Goal: Information Seeking & Learning: Learn about a topic

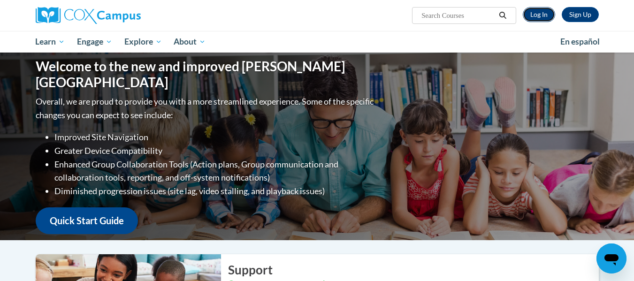
click at [528, 9] on link "Log In" at bounding box center [539, 14] width 32 height 15
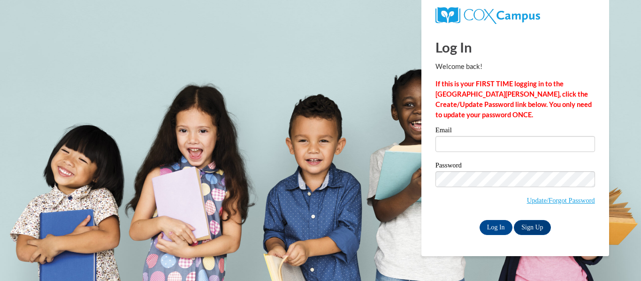
click at [474, 130] on label "Email" at bounding box center [515, 131] width 160 height 9
click at [474, 136] on input "Email" at bounding box center [515, 144] width 160 height 16
click at [474, 141] on input "Email" at bounding box center [515, 144] width 160 height 16
type input "scheerel@wauwatosa.k12.wi.us"
click at [493, 222] on input "Log In" at bounding box center [496, 227] width 33 height 15
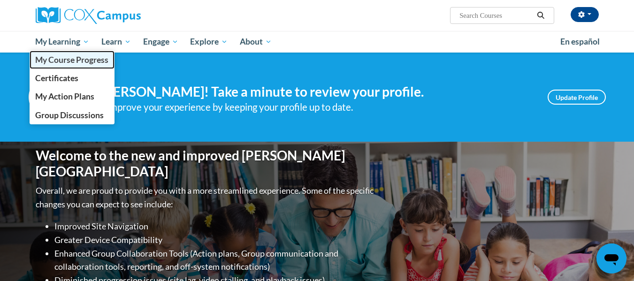
click at [68, 60] on span "My Course Progress" at bounding box center [71, 60] width 73 height 10
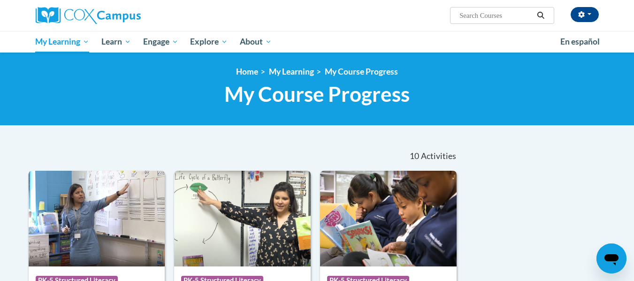
click at [124, 193] on img at bounding box center [97, 219] width 137 height 96
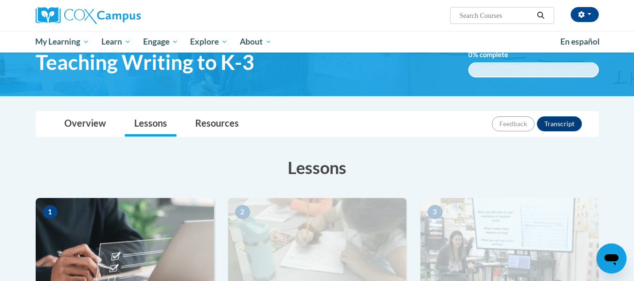
scroll to position [94, 0]
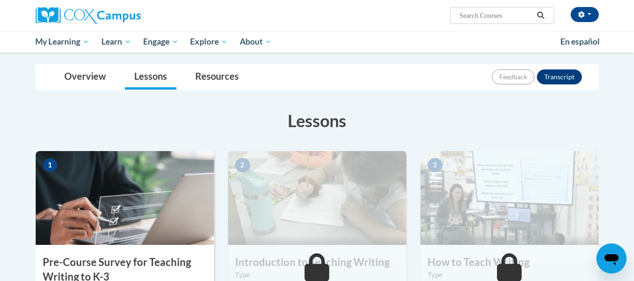
click at [131, 185] on img at bounding box center [125, 198] width 178 height 94
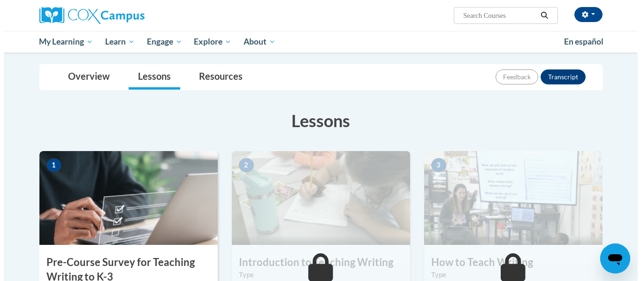
scroll to position [188, 0]
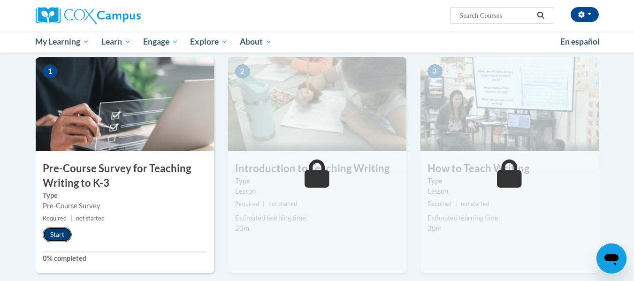
click at [61, 239] on button "Start" at bounding box center [57, 234] width 29 height 15
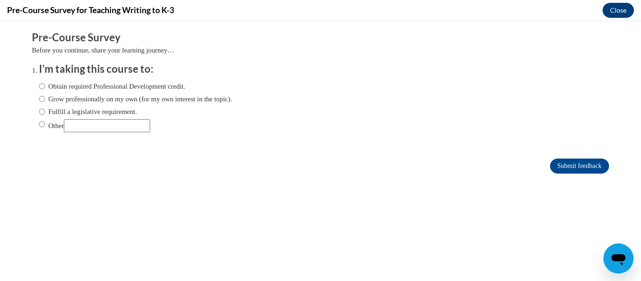
scroll to position [0, 0]
click at [96, 109] on label "Fulfill a legislative requirement." at bounding box center [88, 112] width 98 height 10
click at [45, 109] on input "Fulfill a legislative requirement." at bounding box center [42, 112] width 6 height 10
radio input "true"
click at [576, 167] on input "Submit feedback" at bounding box center [579, 166] width 59 height 15
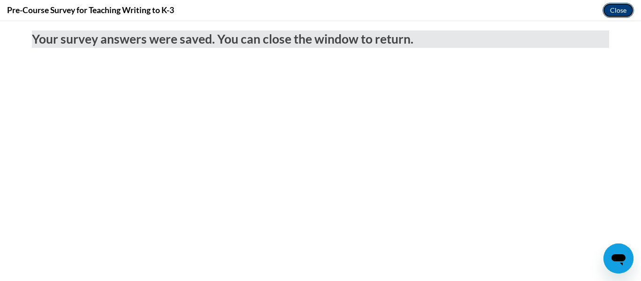
click at [619, 11] on button "Close" at bounding box center [617, 10] width 31 height 15
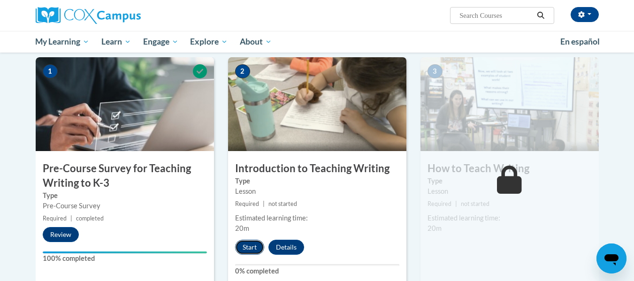
click at [245, 241] on button "Start" at bounding box center [249, 247] width 29 height 15
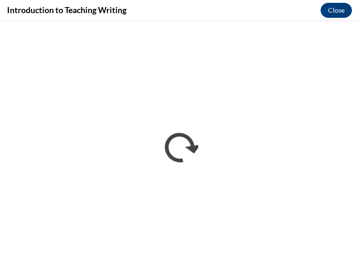
scroll to position [203, 0]
